Goal: Information Seeking & Learning: Understand process/instructions

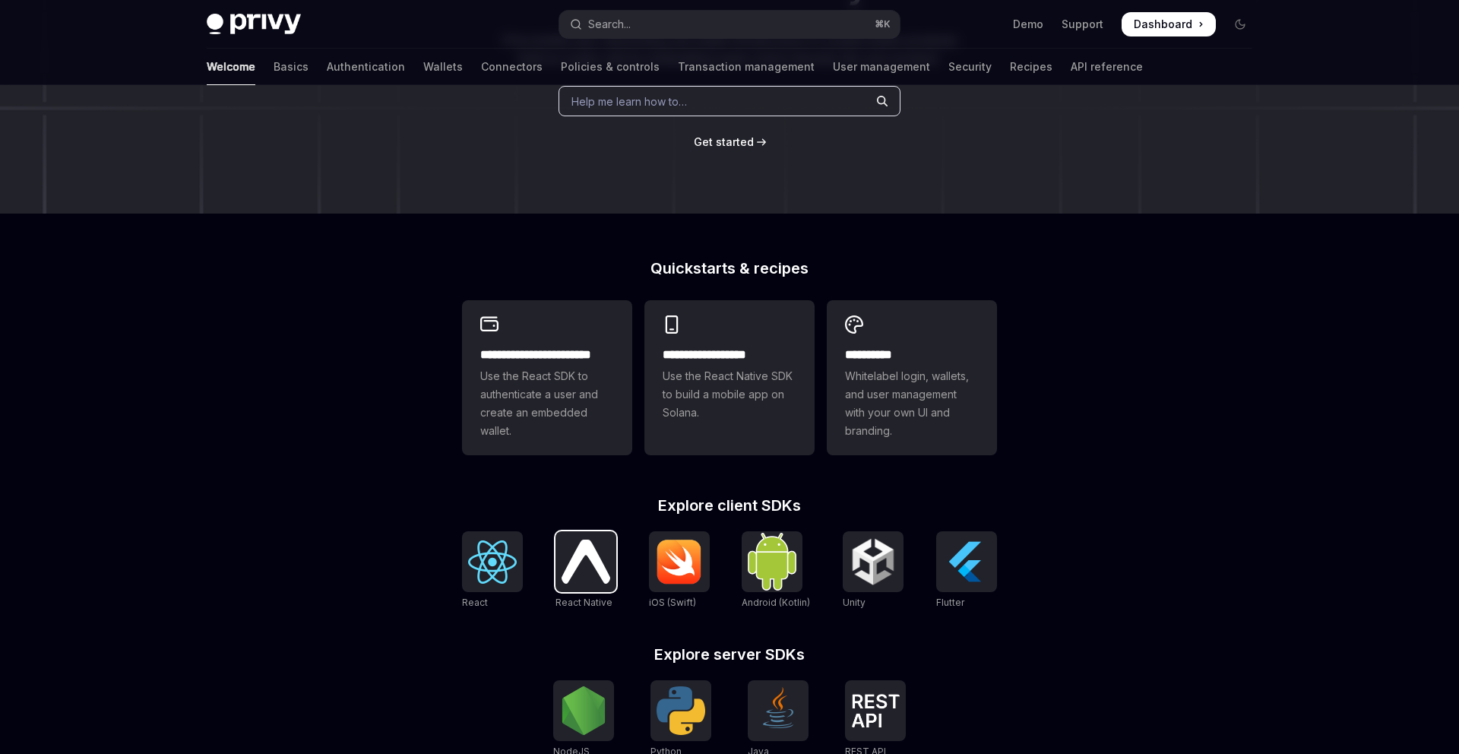
click at [584, 543] on img at bounding box center [586, 561] width 49 height 43
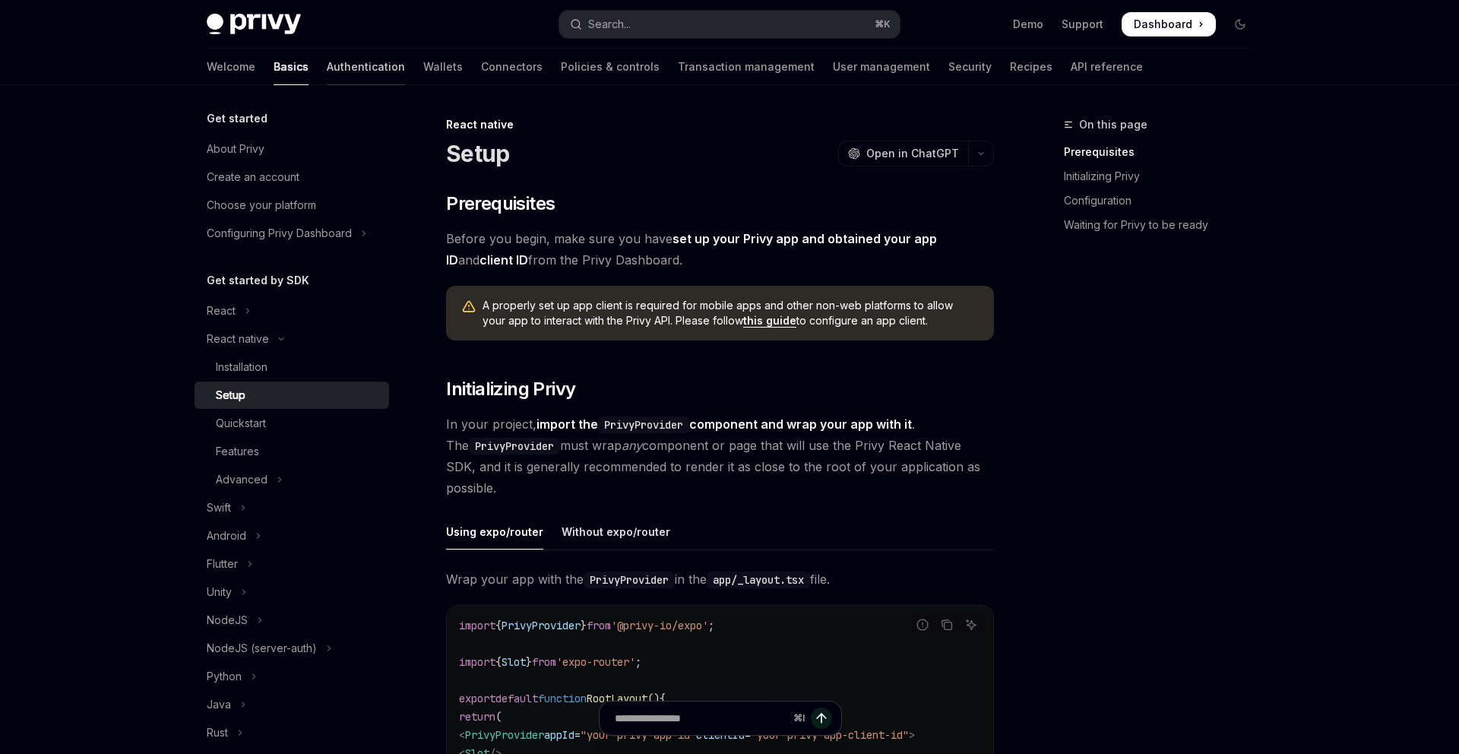
click at [327, 71] on link "Authentication" at bounding box center [366, 67] width 78 height 36
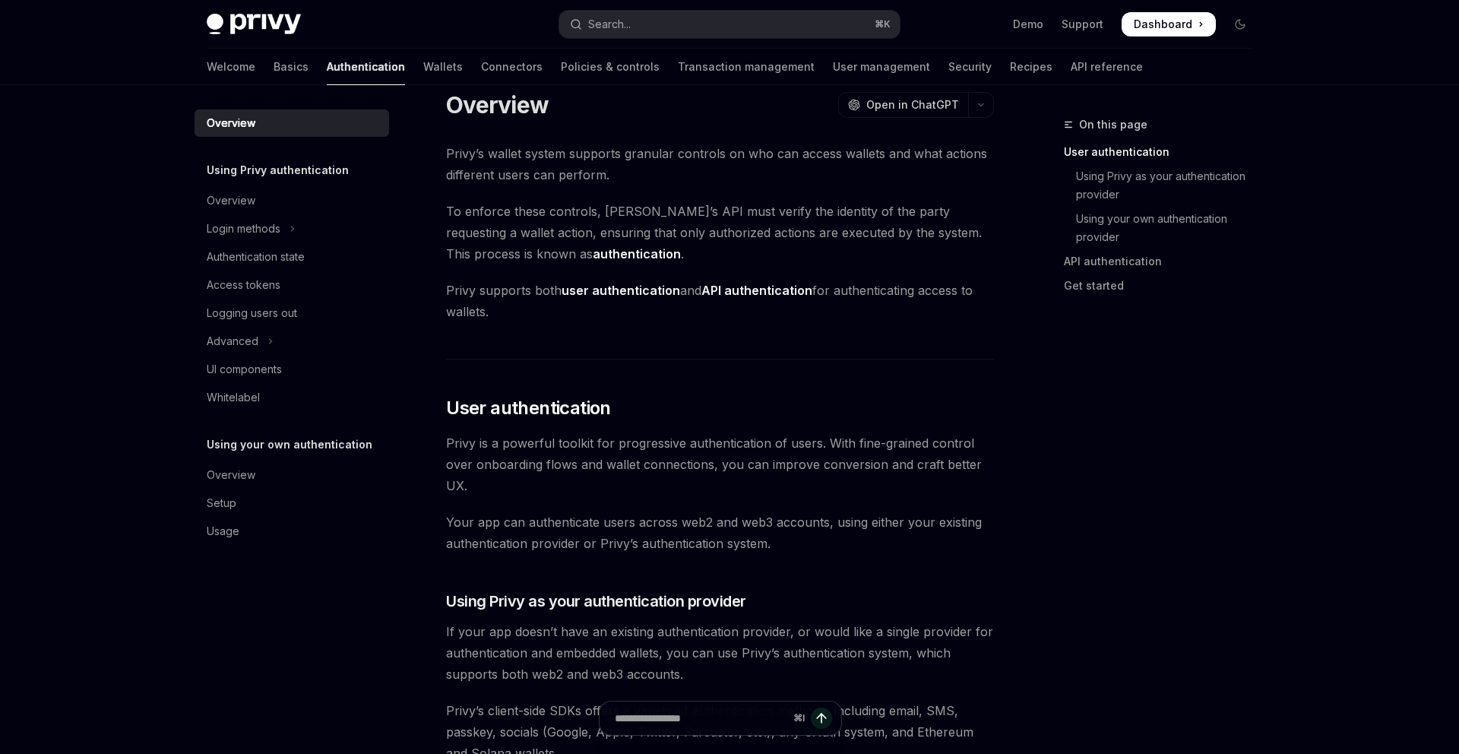
scroll to position [32, 0]
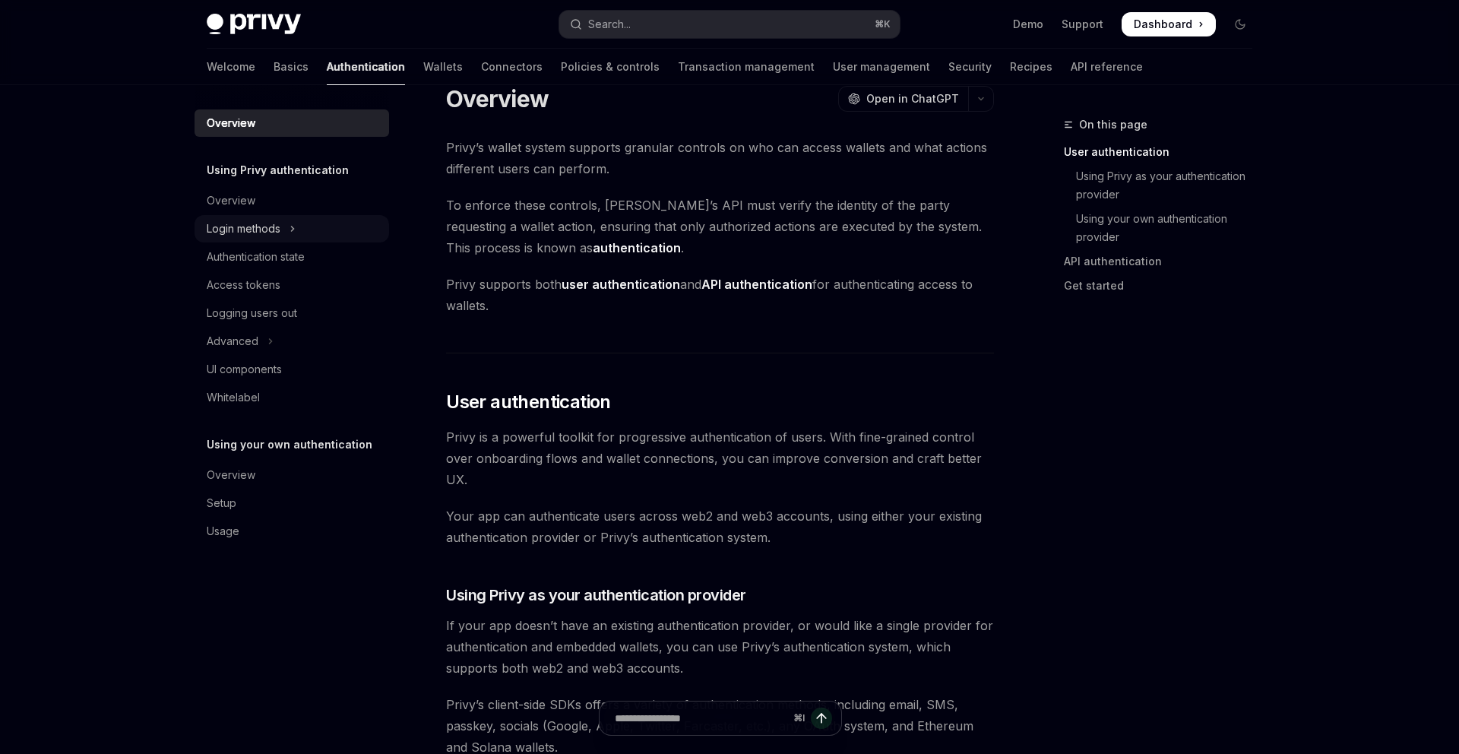
click at [253, 232] on div "Login methods" at bounding box center [244, 229] width 74 height 18
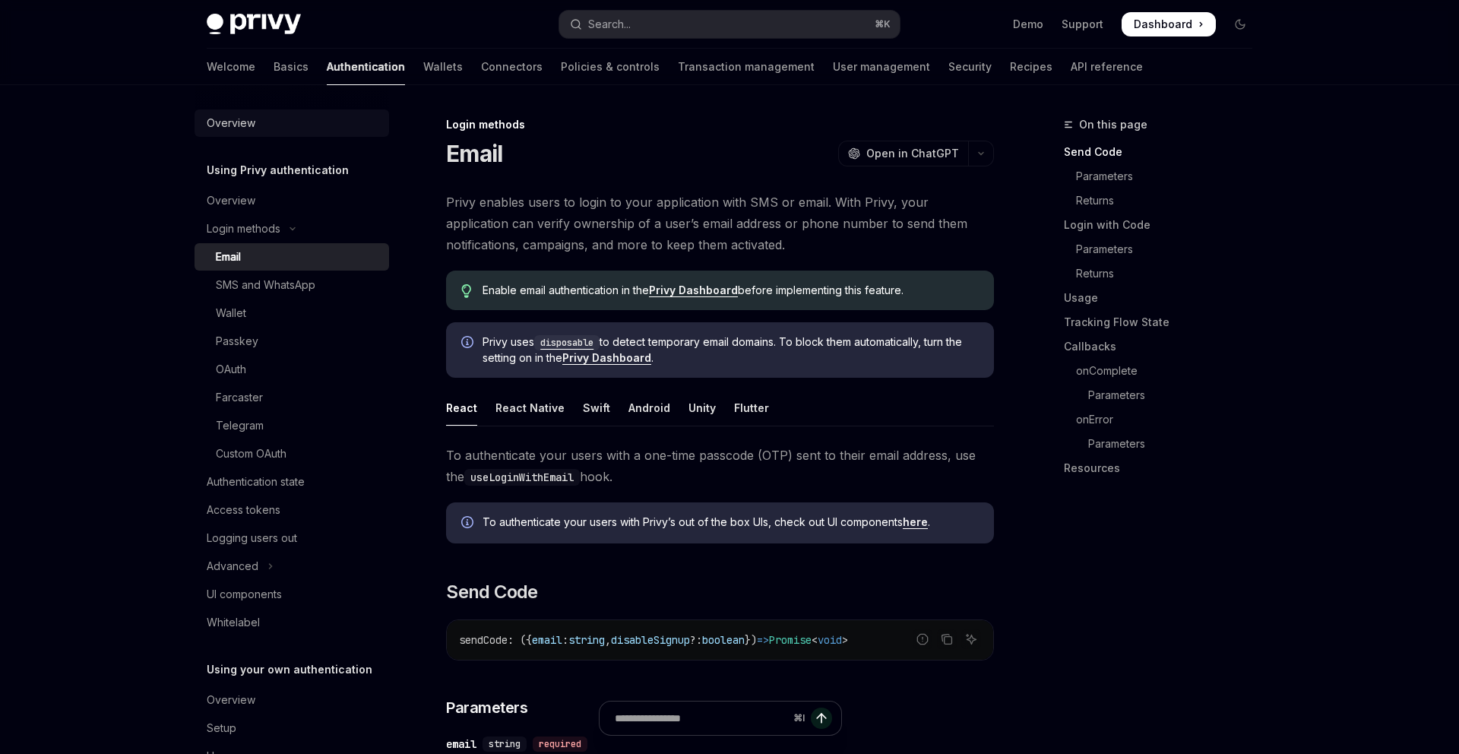
click at [257, 131] on div "Overview" at bounding box center [293, 123] width 173 height 18
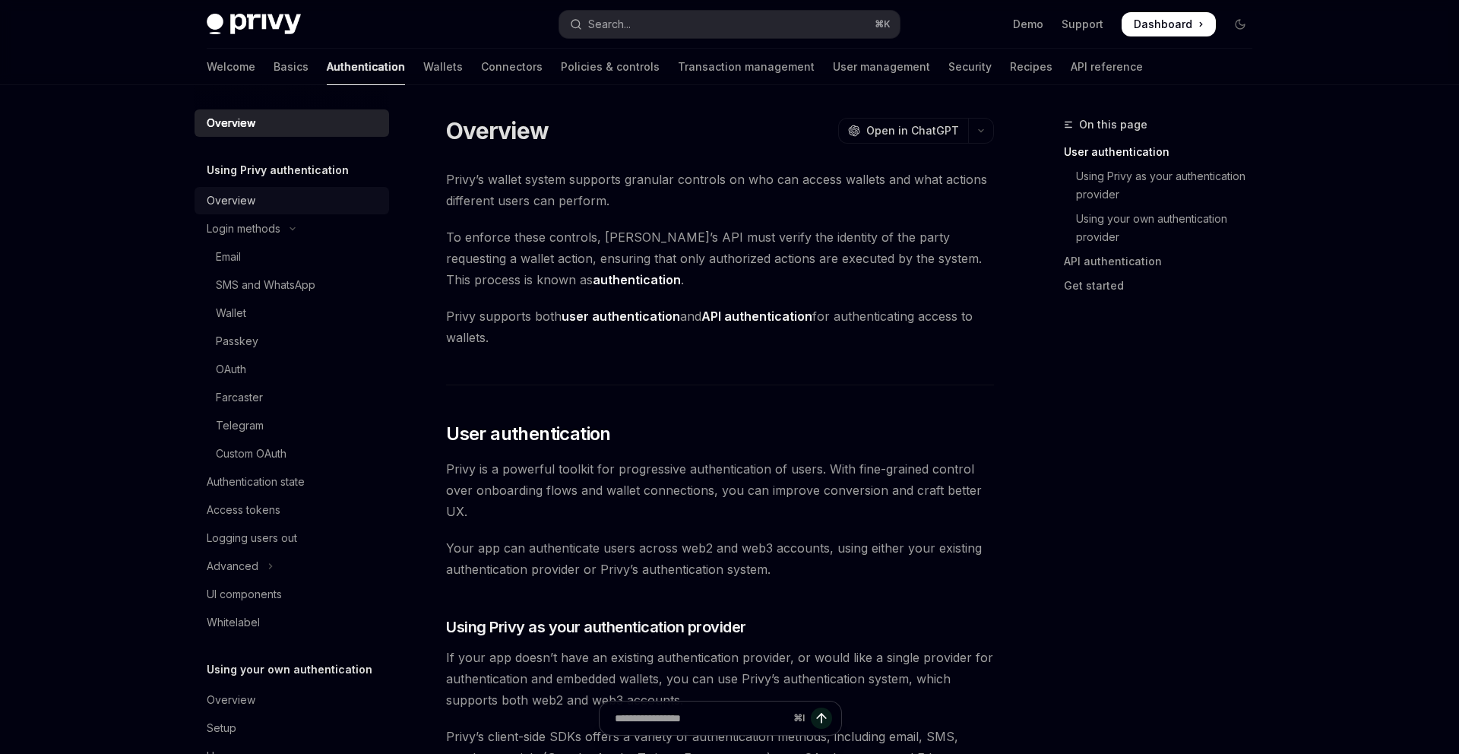
click at [250, 195] on div "Overview" at bounding box center [231, 201] width 49 height 18
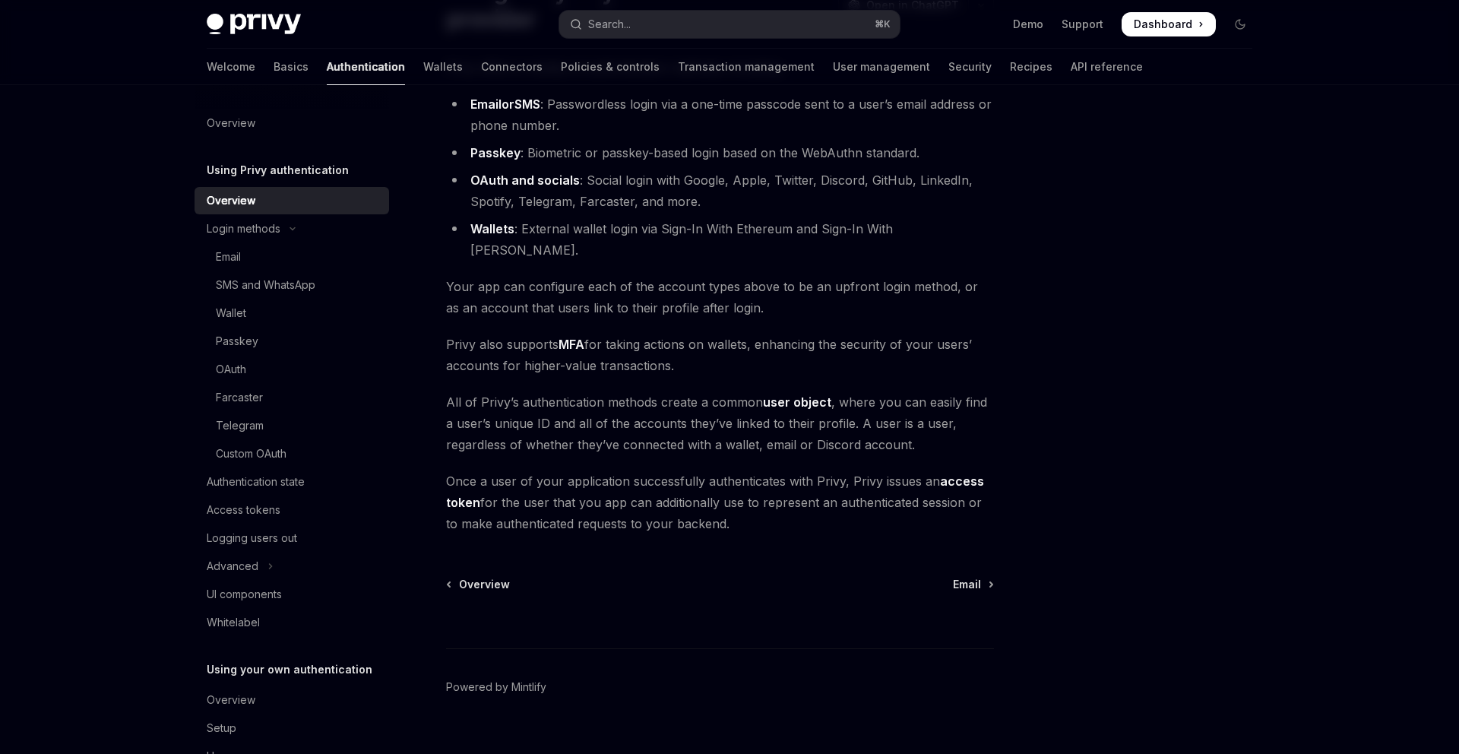
scroll to position [166, 0]
click at [982, 572] on link "Email" at bounding box center [973, 579] width 40 height 15
type textarea "*"
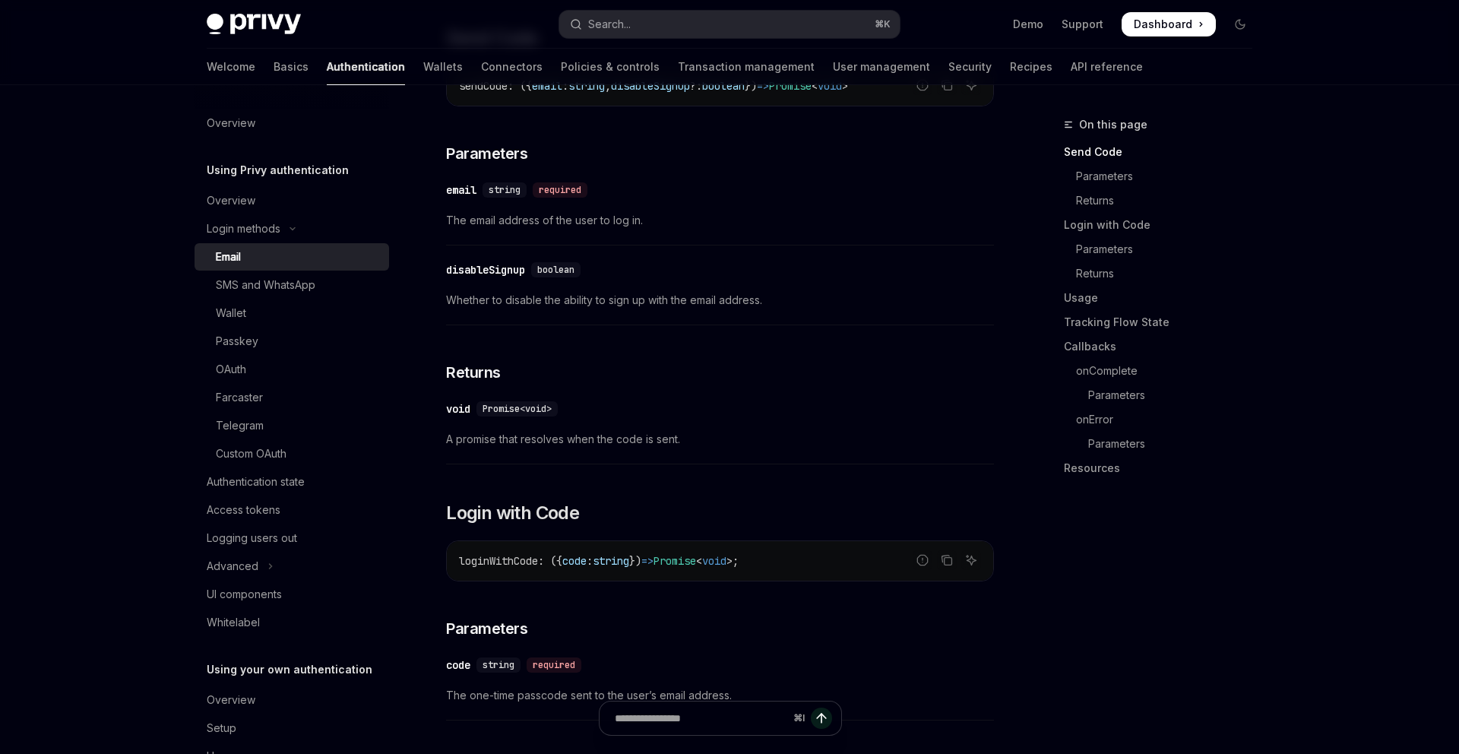
scroll to position [556, 0]
